Goal: Task Accomplishment & Management: Manage account settings

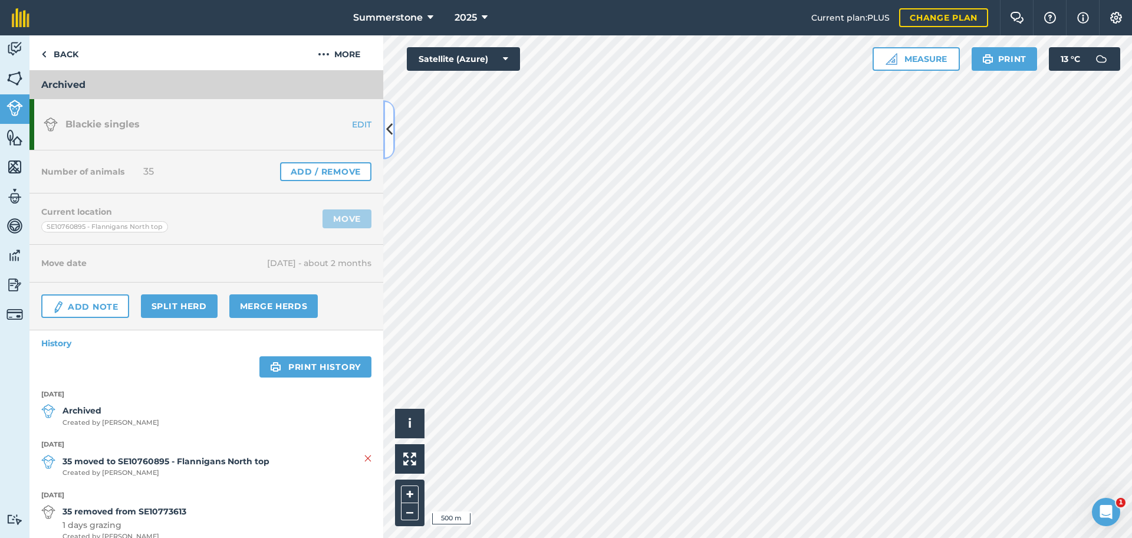
click at [390, 128] on icon at bounding box center [389, 129] width 6 height 21
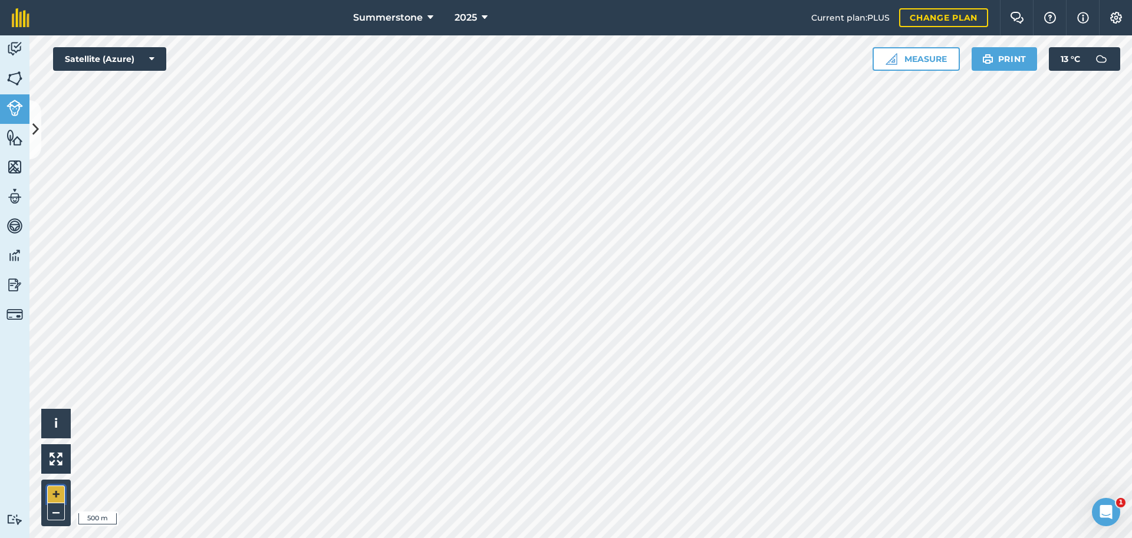
click at [55, 490] on button "+" at bounding box center [56, 494] width 18 height 18
click at [34, 126] on icon at bounding box center [35, 129] width 6 height 21
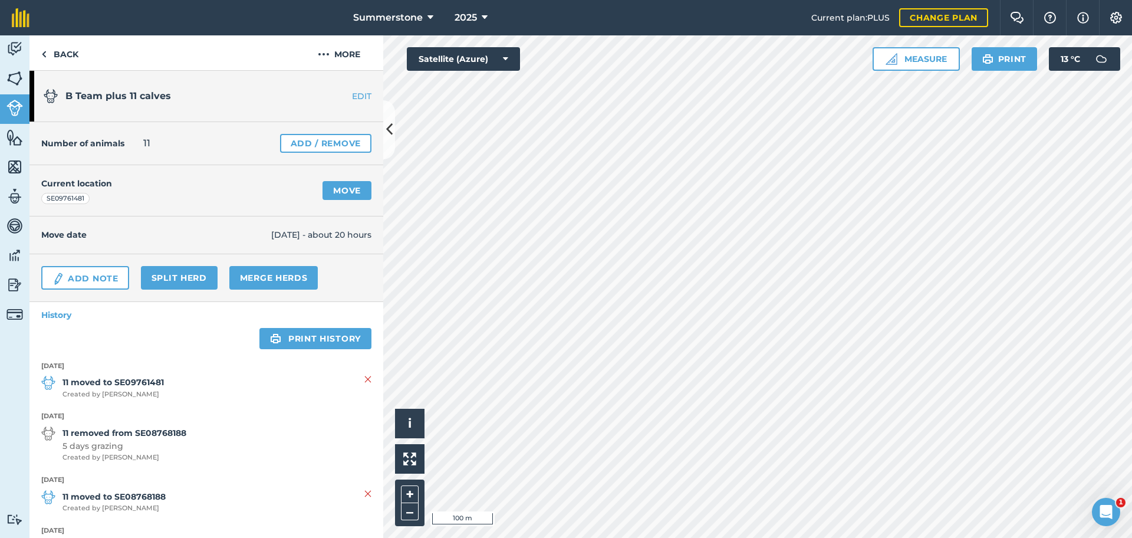
click at [344, 98] on link "EDIT" at bounding box center [346, 96] width 74 height 12
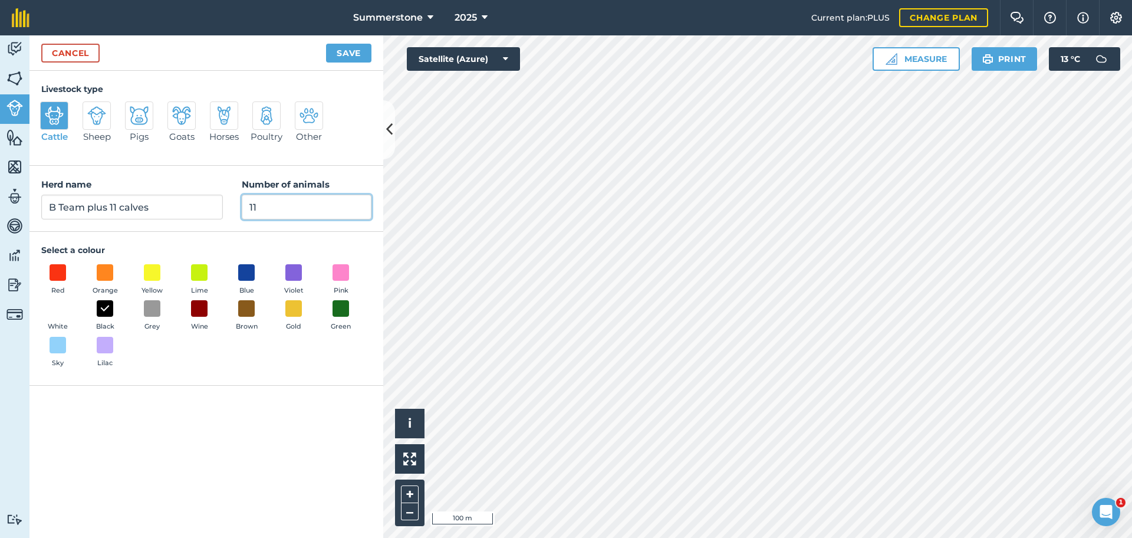
click at [292, 209] on input "11" at bounding box center [307, 207] width 130 height 25
type input "10"
click at [160, 207] on input "B Team plus 11 calves" at bounding box center [132, 207] width 182 height 25
type input "B Team plus 11 calves plus Toro"
click at [350, 54] on button "Save" at bounding box center [348, 53] width 45 height 19
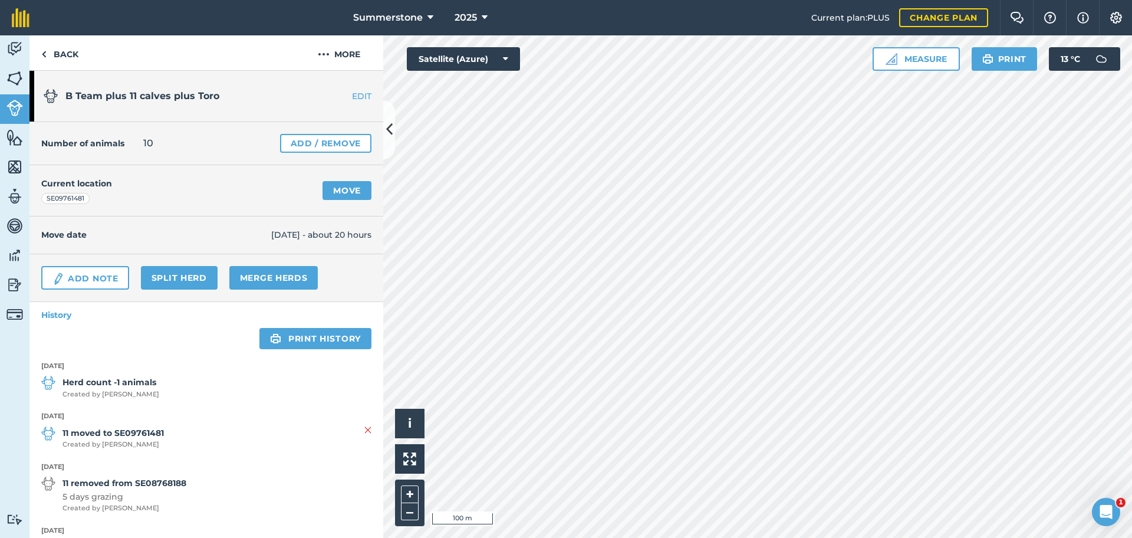
click at [347, 95] on link "EDIT" at bounding box center [346, 96] width 74 height 12
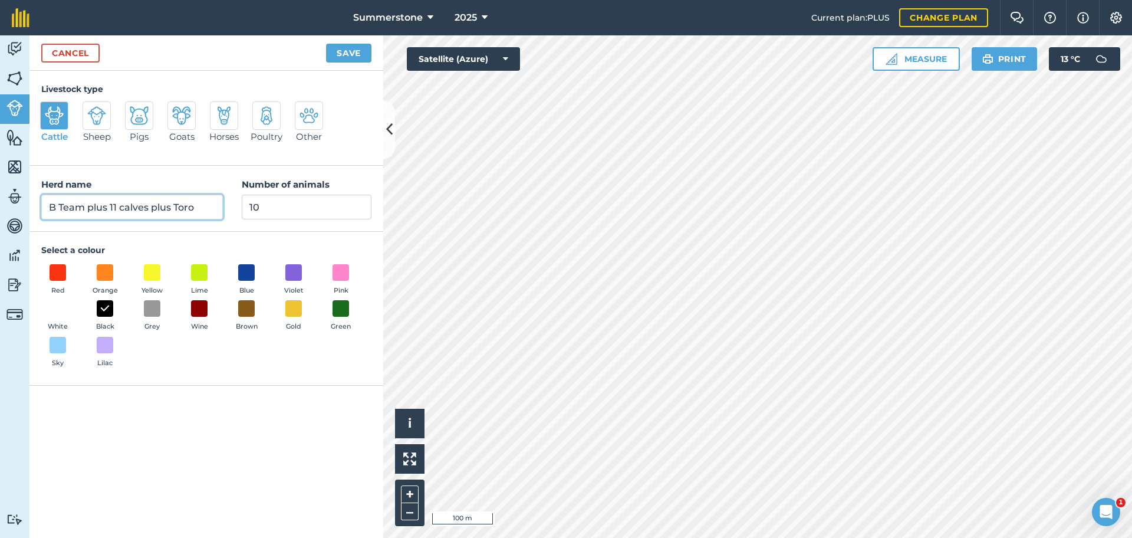
click at [117, 204] on input "B Team plus 11 calves plus Toro" at bounding box center [132, 207] width 182 height 25
drag, startPoint x: 194, startPoint y: 206, endPoint x: 149, endPoint y: 213, distance: 45.9
click at [149, 213] on input "B Team plus 9 calves plus Toro" at bounding box center [132, 207] width 182 height 25
type input "B Team plus 9 calves"
click at [350, 48] on button "Save" at bounding box center [348, 53] width 45 height 19
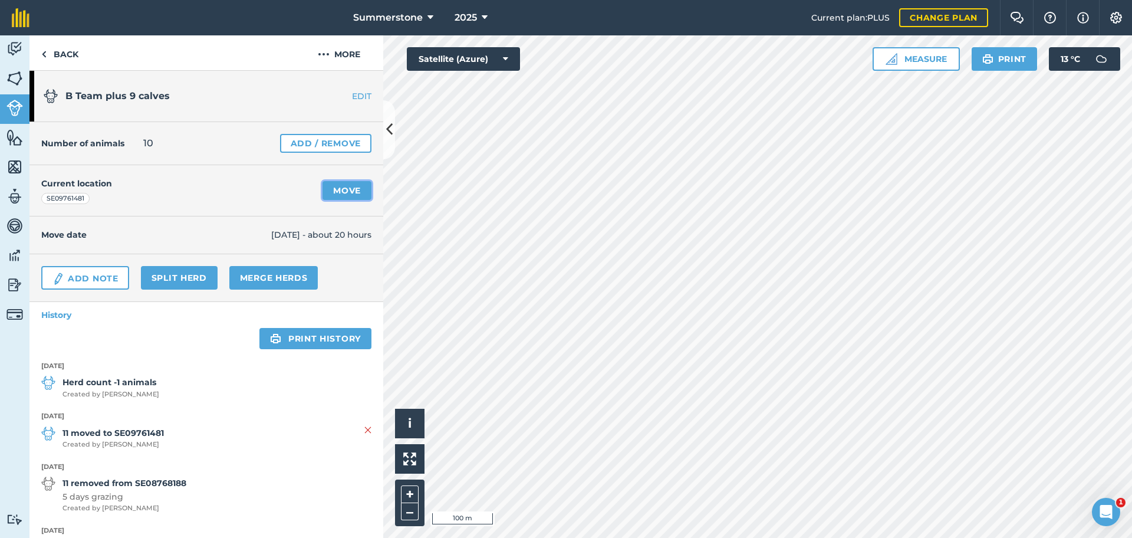
click at [324, 191] on link "Move" at bounding box center [346, 190] width 49 height 19
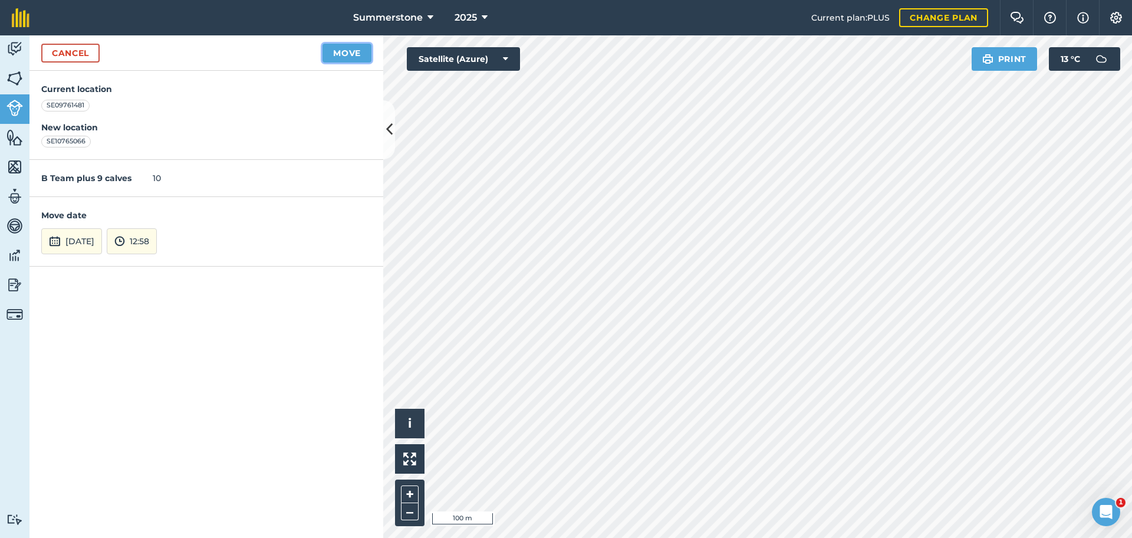
click at [355, 55] on button "Move" at bounding box center [346, 53] width 49 height 19
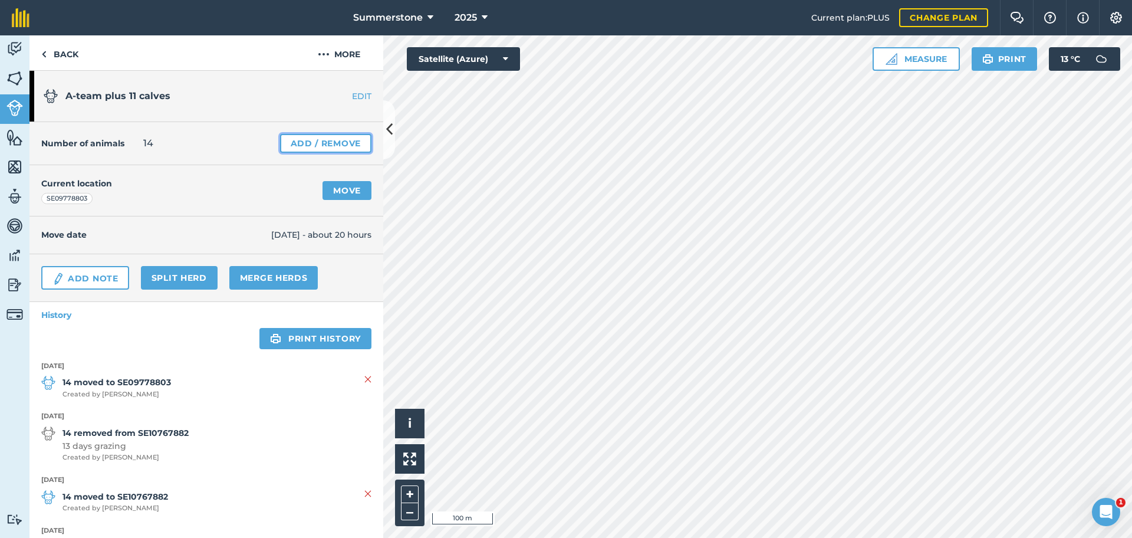
click at [317, 144] on link "Add / Remove" at bounding box center [325, 143] width 91 height 19
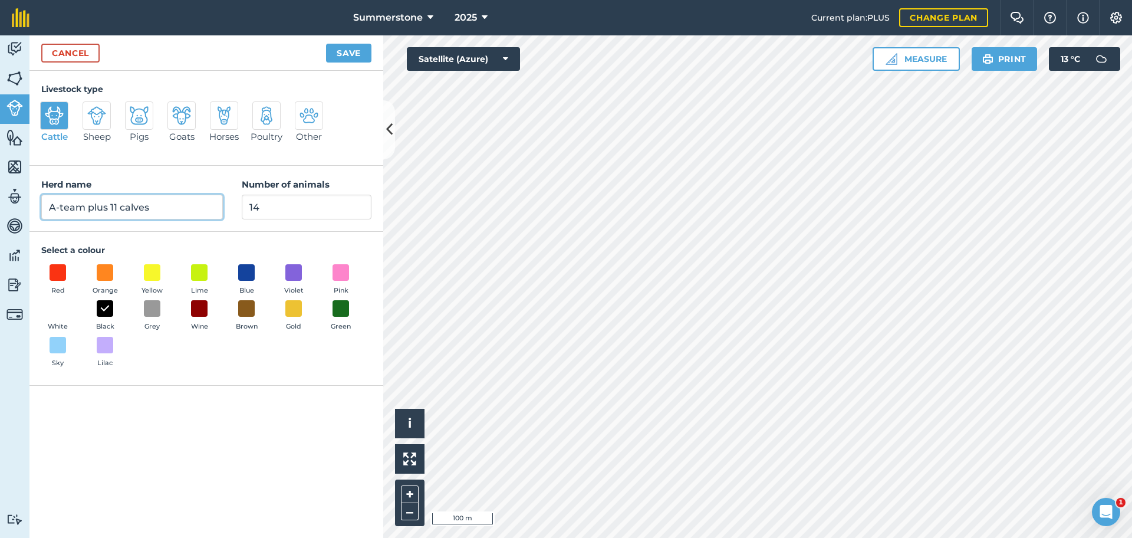
click at [116, 205] on input "A-team plus 11 calves" at bounding box center [132, 207] width 182 height 25
click at [158, 207] on input "A-team plus 11 calves" at bounding box center [132, 207] width 182 height 25
type input "A-team plus 11 calves and [PERSON_NAME]"
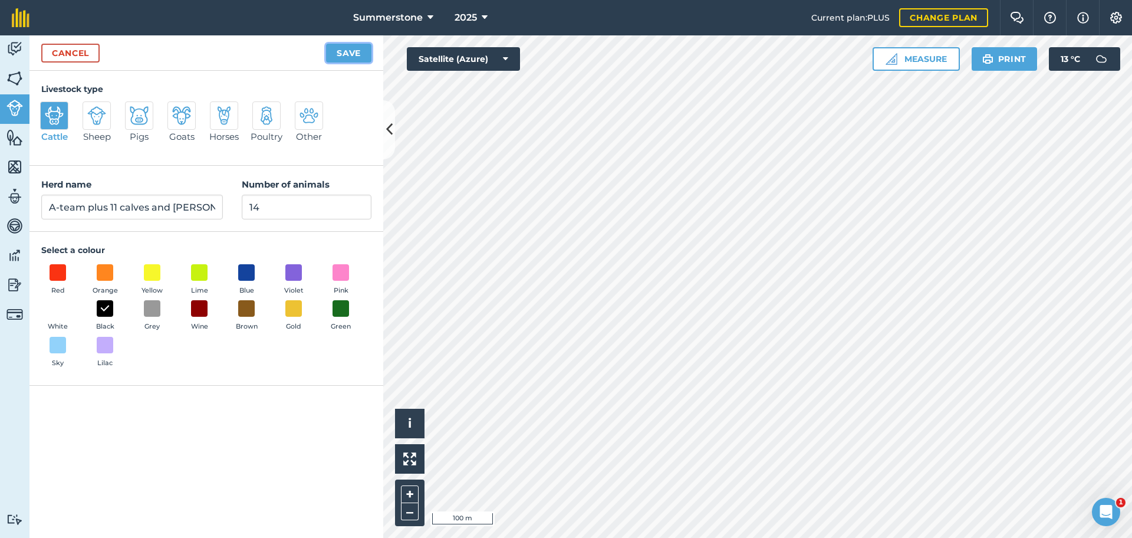
click at [348, 47] on button "Save" at bounding box center [348, 53] width 45 height 19
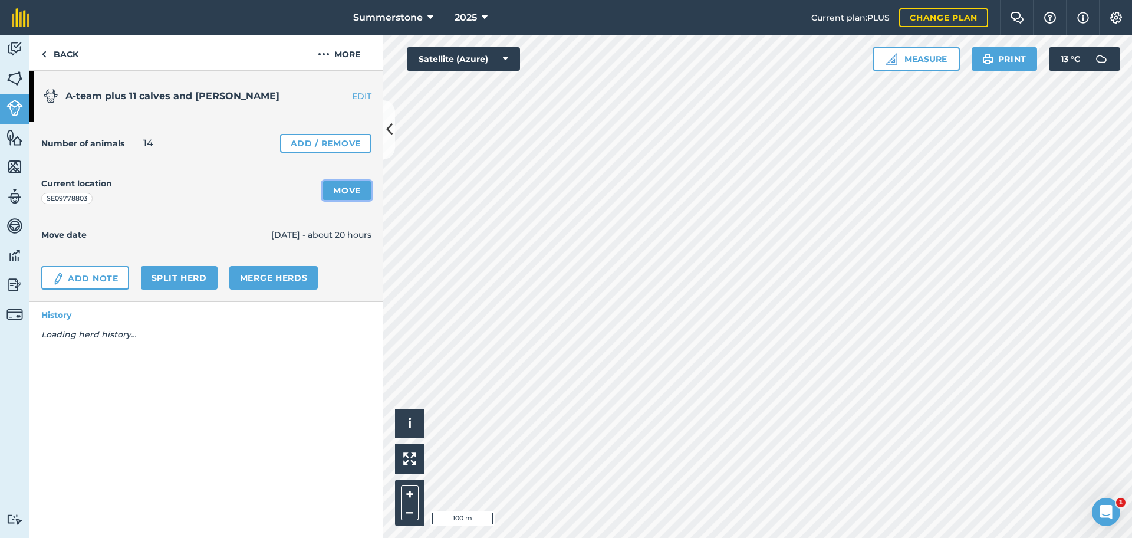
click at [344, 187] on link "Move" at bounding box center [346, 190] width 49 height 19
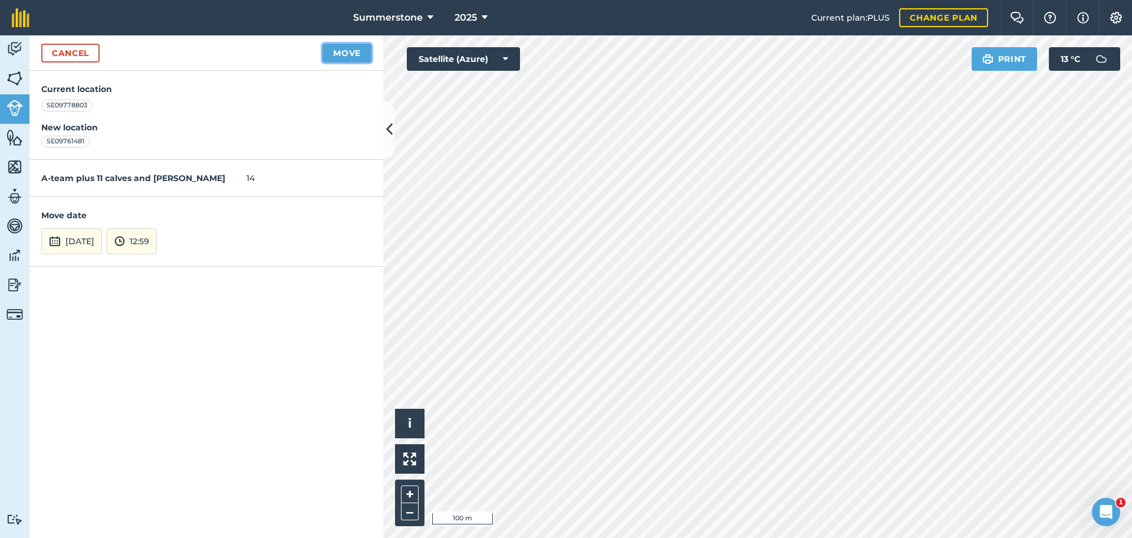
click at [338, 57] on button "Move" at bounding box center [346, 53] width 49 height 19
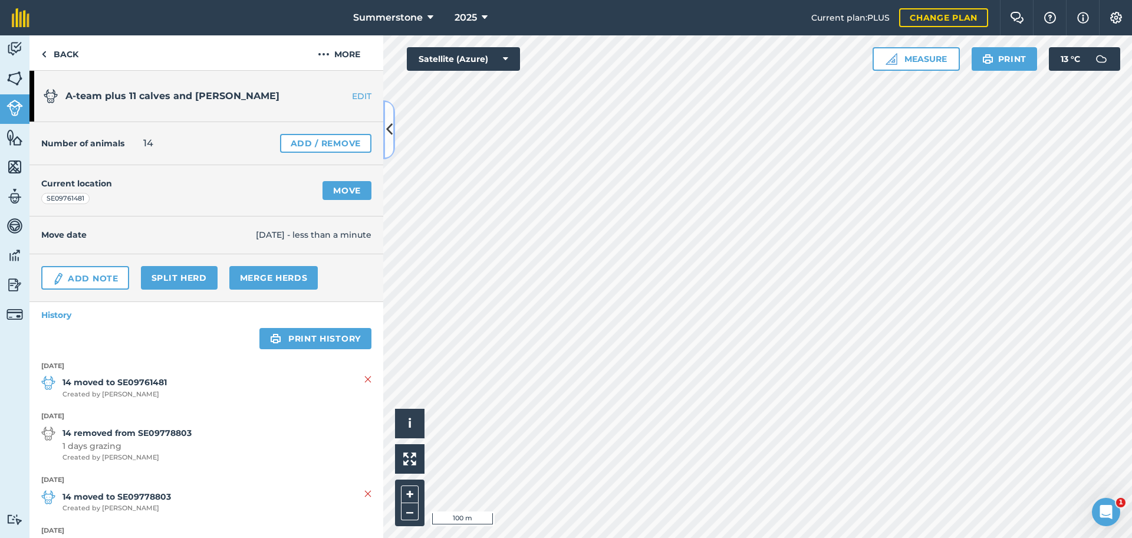
click at [388, 128] on icon at bounding box center [389, 129] width 6 height 21
